Goal: Transaction & Acquisition: Book appointment/travel/reservation

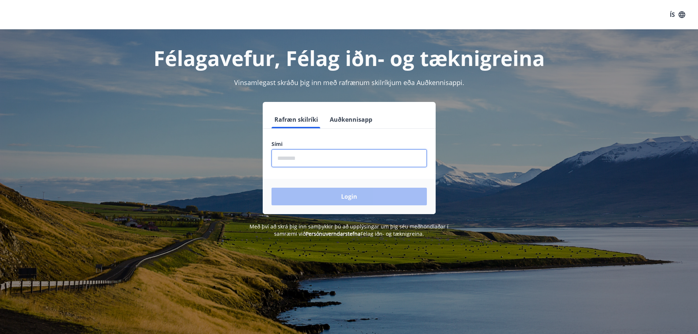
click at [303, 159] on input "phone" at bounding box center [349, 158] width 155 height 18
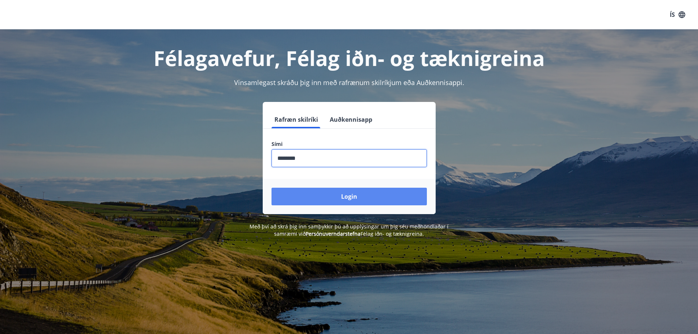
type input "********"
click at [343, 195] on button "Login" at bounding box center [349, 197] width 155 height 18
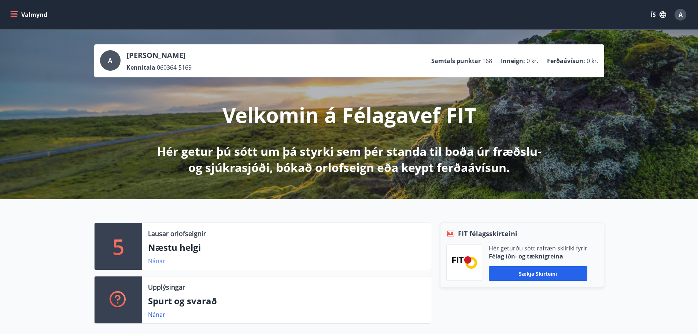
click at [155, 261] on link "Nánar" at bounding box center [156, 261] width 17 height 8
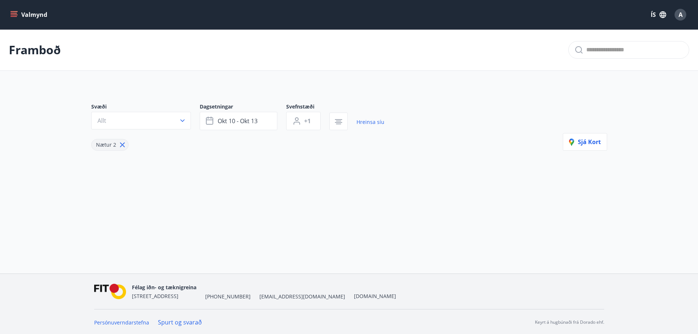
type input "*"
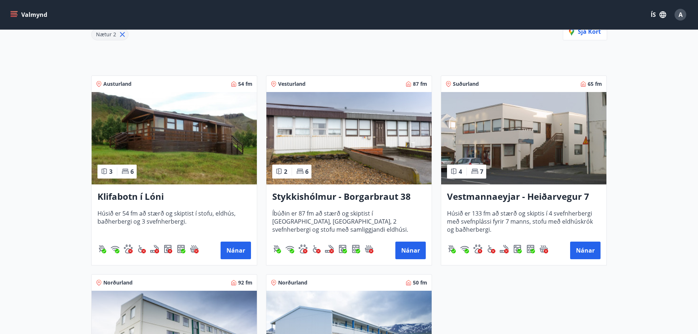
scroll to position [110, 0]
click at [340, 155] on img at bounding box center [348, 138] width 165 height 92
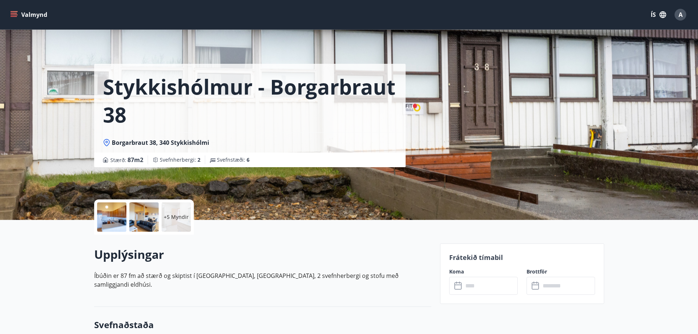
click at [107, 215] on div at bounding box center [111, 216] width 29 height 29
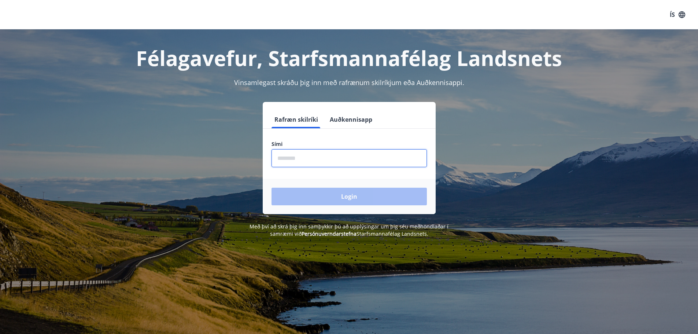
click at [287, 159] on input "phone" at bounding box center [349, 158] width 155 height 18
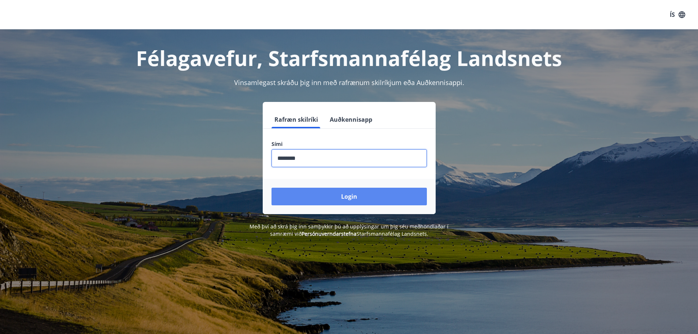
type input "********"
click at [345, 199] on button "Login" at bounding box center [349, 197] width 155 height 18
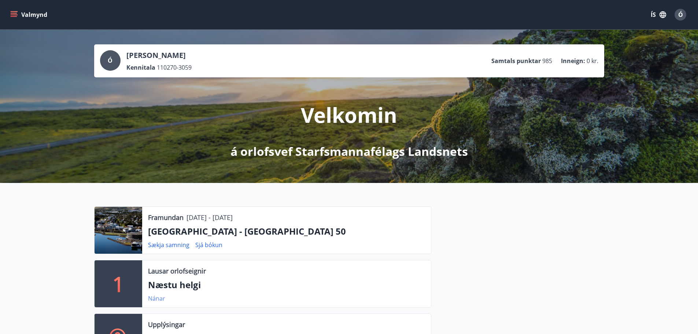
click at [159, 298] on link "Nánar" at bounding box center [156, 298] width 17 height 8
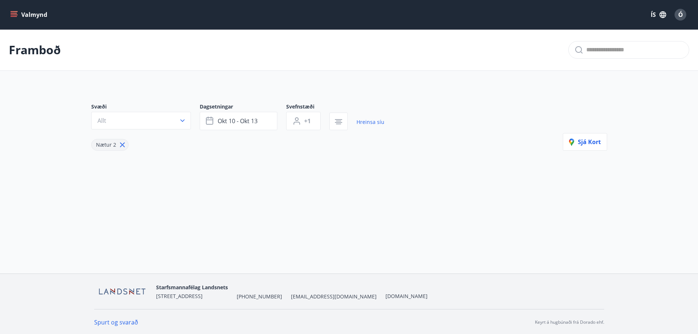
type input "*"
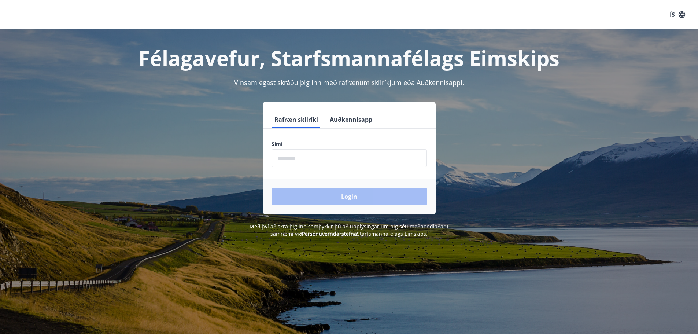
click at [314, 155] on input "phone" at bounding box center [349, 158] width 155 height 18
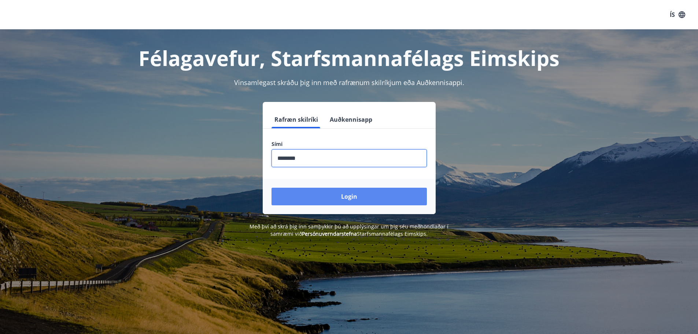
type input "********"
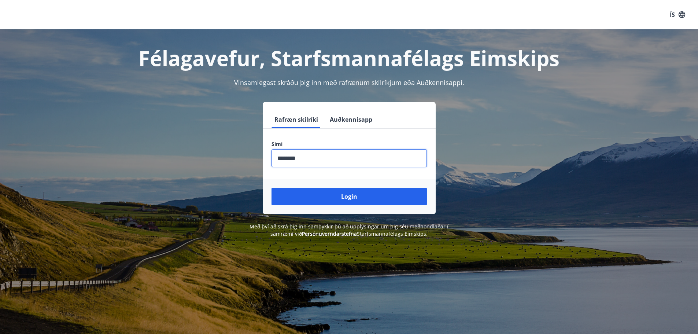
click at [338, 196] on button "Login" at bounding box center [349, 197] width 155 height 18
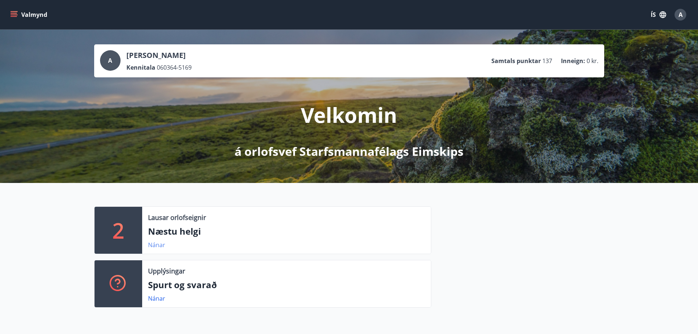
click at [153, 244] on link "Nánar" at bounding box center [156, 245] width 17 height 8
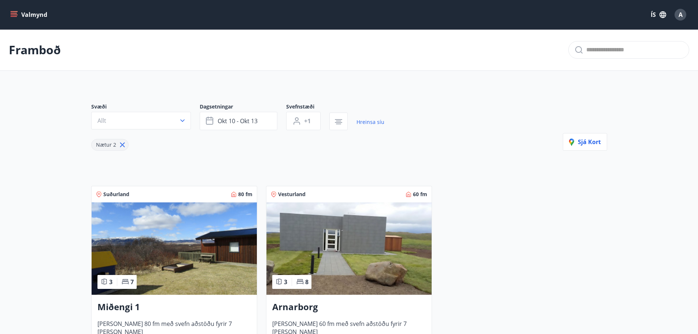
click at [328, 264] on img at bounding box center [348, 248] width 165 height 92
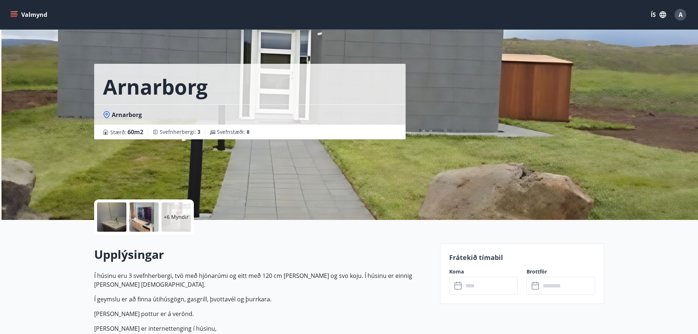
click at [107, 214] on div at bounding box center [111, 216] width 29 height 29
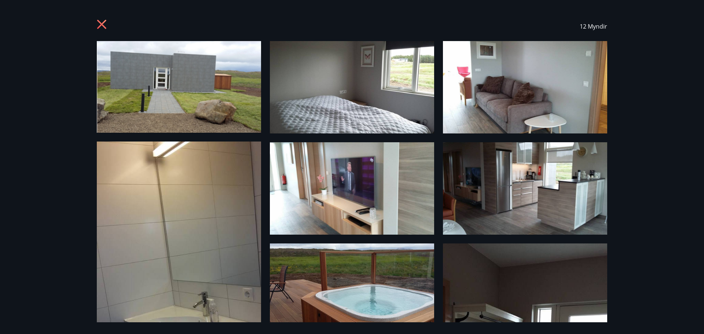
click at [102, 22] on icon at bounding box center [103, 25] width 12 height 12
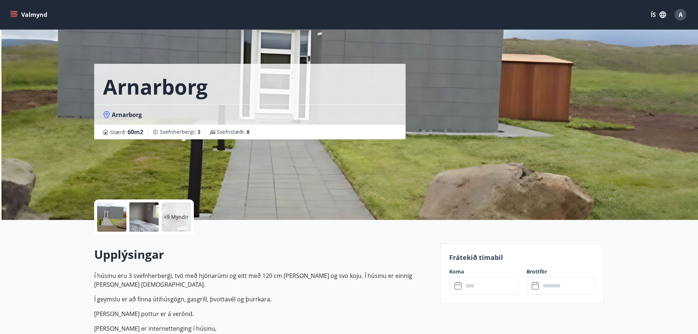
click at [16, 15] on icon "menu" at bounding box center [13, 14] width 7 height 7
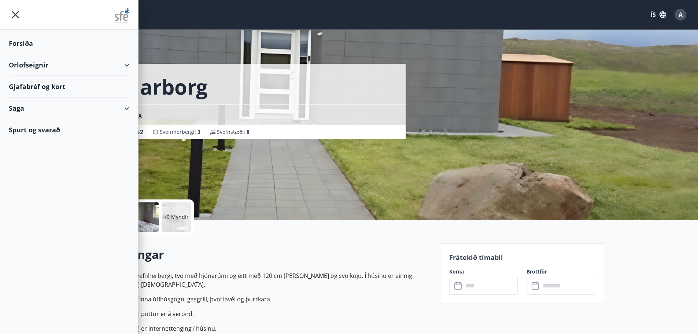
click at [123, 64] on div "Orlofseignir" at bounding box center [69, 65] width 121 height 22
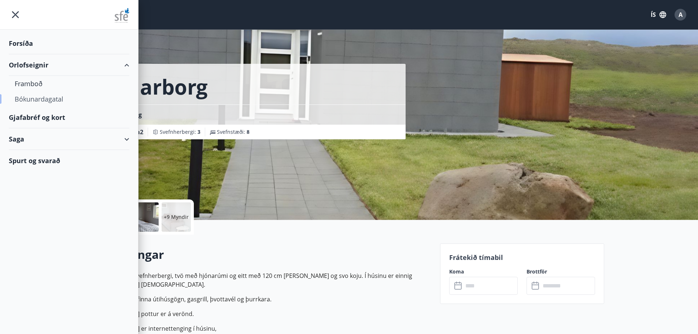
click at [51, 98] on div "Bókunardagatal" at bounding box center [69, 98] width 109 height 15
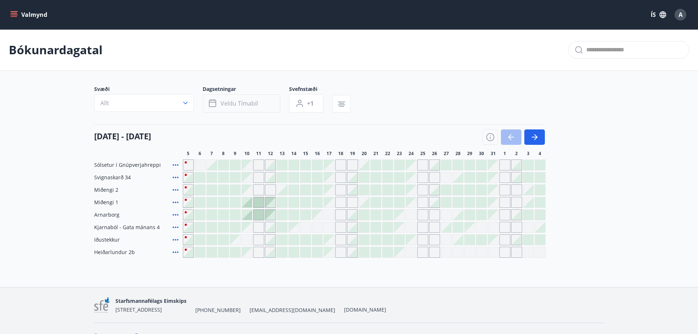
click at [249, 216] on div at bounding box center [247, 215] width 10 height 10
click at [247, 214] on div at bounding box center [247, 215] width 10 height 10
click at [247, 217] on div at bounding box center [247, 215] width 10 height 10
click at [247, 216] on div at bounding box center [247, 215] width 10 height 10
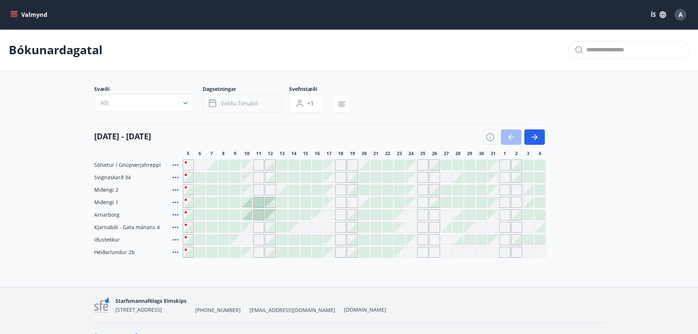
click at [248, 215] on div at bounding box center [247, 215] width 10 height 10
click at [248, 214] on div at bounding box center [247, 215] width 10 height 10
click at [248, 213] on div at bounding box center [247, 215] width 10 height 10
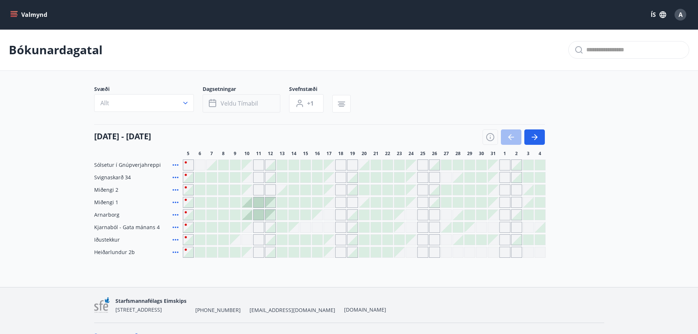
click at [248, 214] on div at bounding box center [247, 215] width 10 height 10
click at [232, 103] on span "Veldu tímabil" at bounding box center [239, 103] width 37 height 8
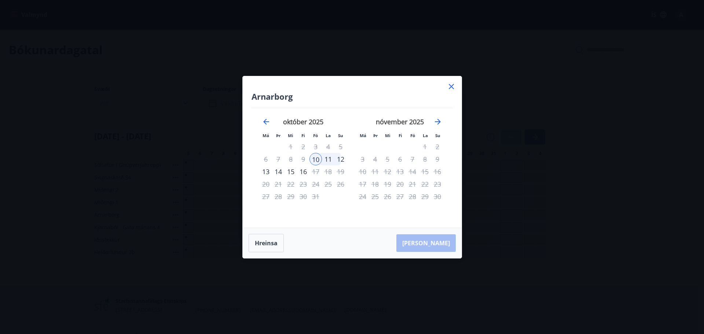
click at [315, 158] on div "10" at bounding box center [315, 159] width 12 height 12
click at [340, 160] on div "12" at bounding box center [340, 159] width 12 height 12
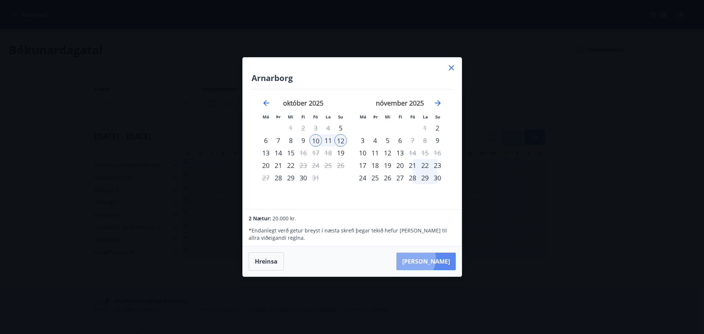
click at [433, 258] on button "Taka Frá" at bounding box center [425, 261] width 59 height 18
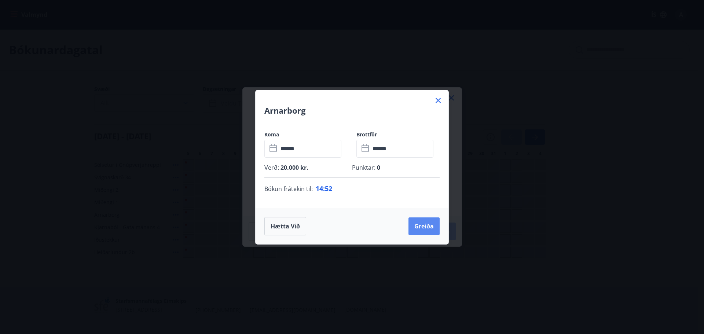
click at [423, 224] on button "Greiða" at bounding box center [423, 226] width 31 height 18
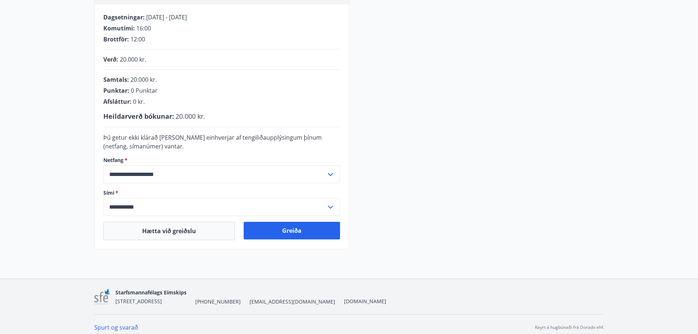
scroll to position [147, 0]
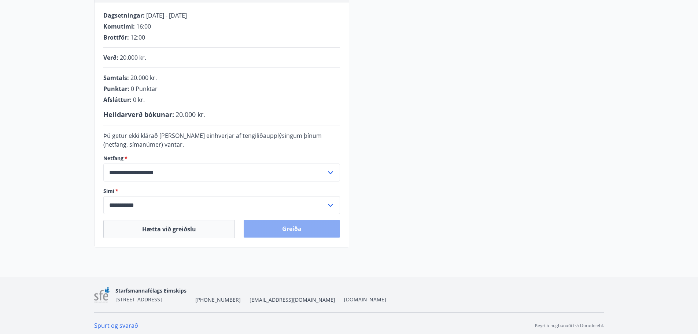
click at [285, 227] on button "Greiða" at bounding box center [292, 229] width 96 height 18
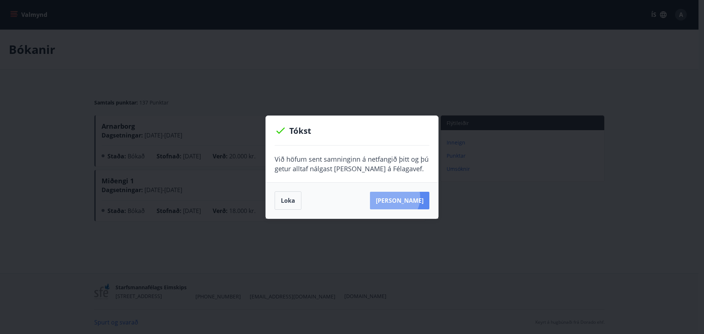
click at [404, 197] on button "[PERSON_NAME]" at bounding box center [399, 201] width 59 height 18
click at [397, 200] on button "[PERSON_NAME]" at bounding box center [399, 201] width 59 height 18
click at [292, 201] on button "Loka" at bounding box center [287, 200] width 27 height 18
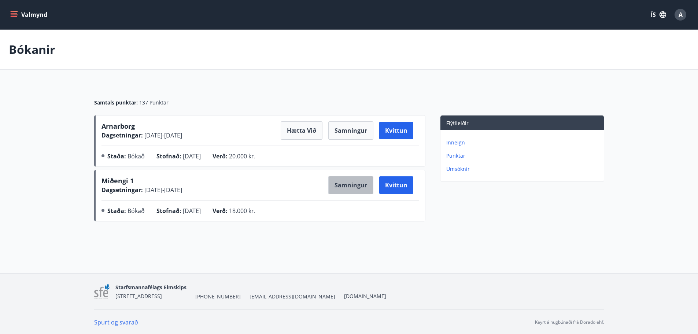
click at [353, 184] on button "Samningur" at bounding box center [350, 185] width 45 height 18
click at [354, 128] on button "Samningur" at bounding box center [350, 130] width 45 height 18
